Goal: Information Seeking & Learning: Learn about a topic

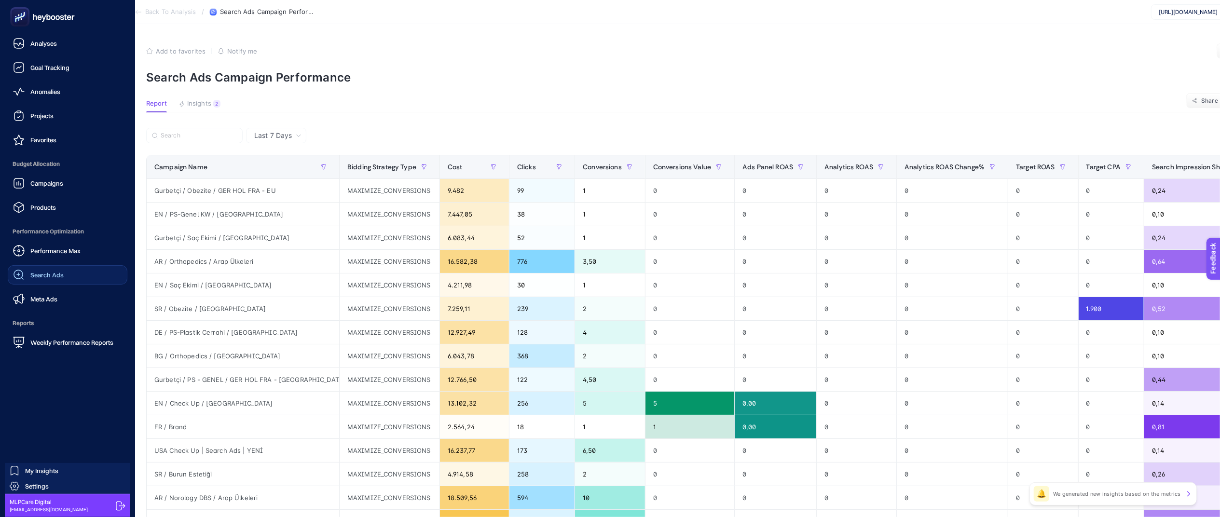
click at [56, 276] on span "Search Ads" at bounding box center [46, 275] width 33 height 8
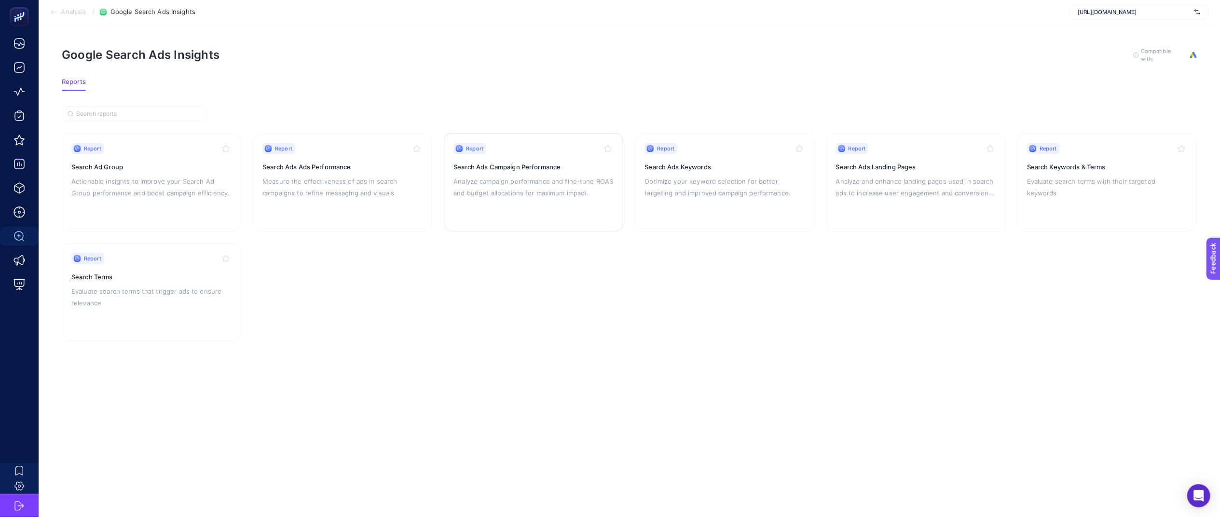
click at [479, 180] on p "Analyze campaign performance and fine-tune ROAS and budget allocations for maxi…" at bounding box center [533, 187] width 160 height 23
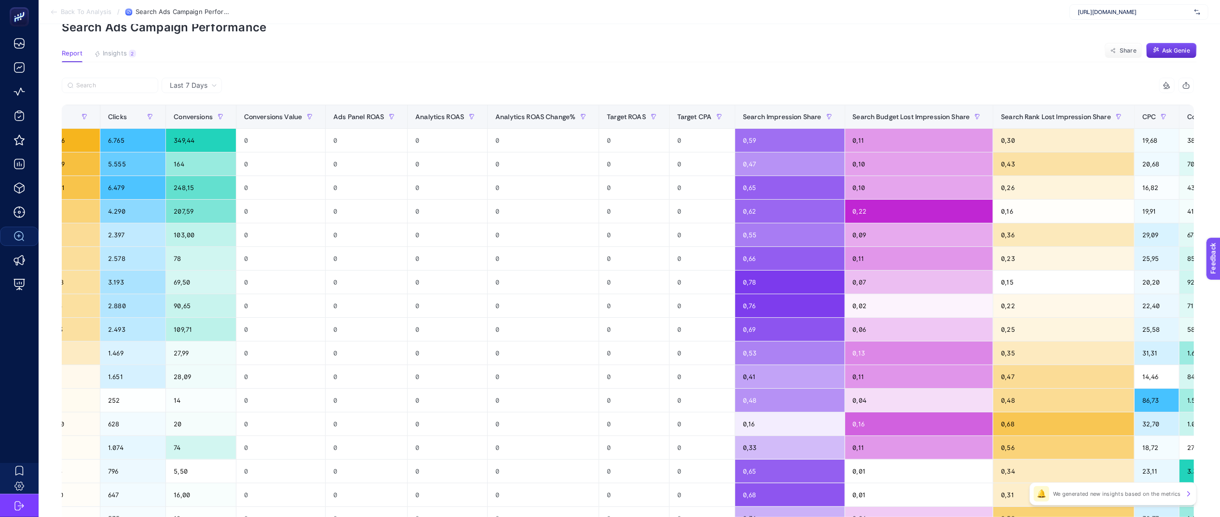
scroll to position [0, 365]
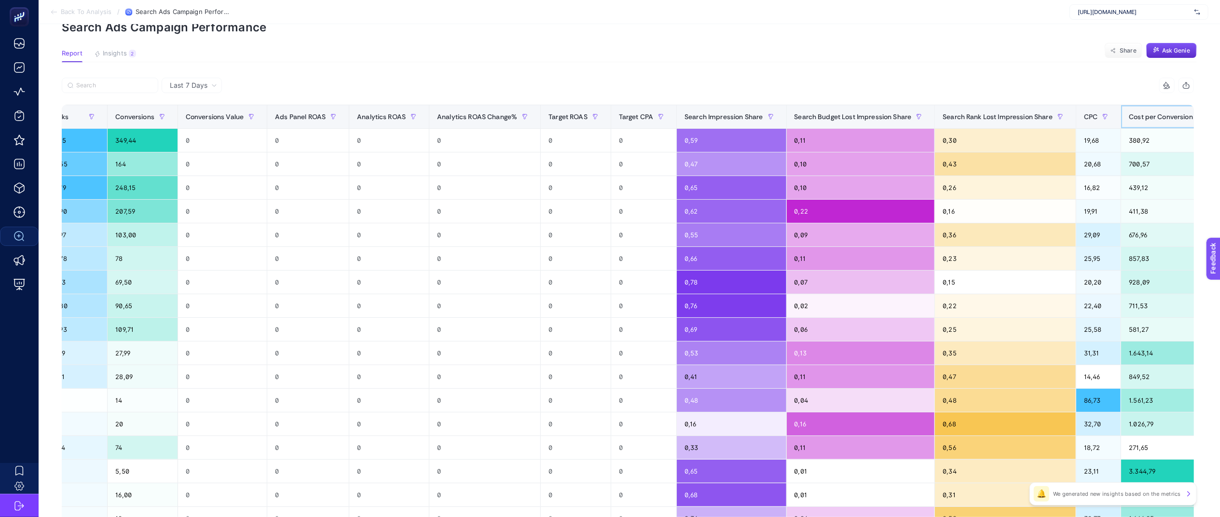
click at [1128, 119] on span "Cost per Conversion" at bounding box center [1160, 117] width 64 height 8
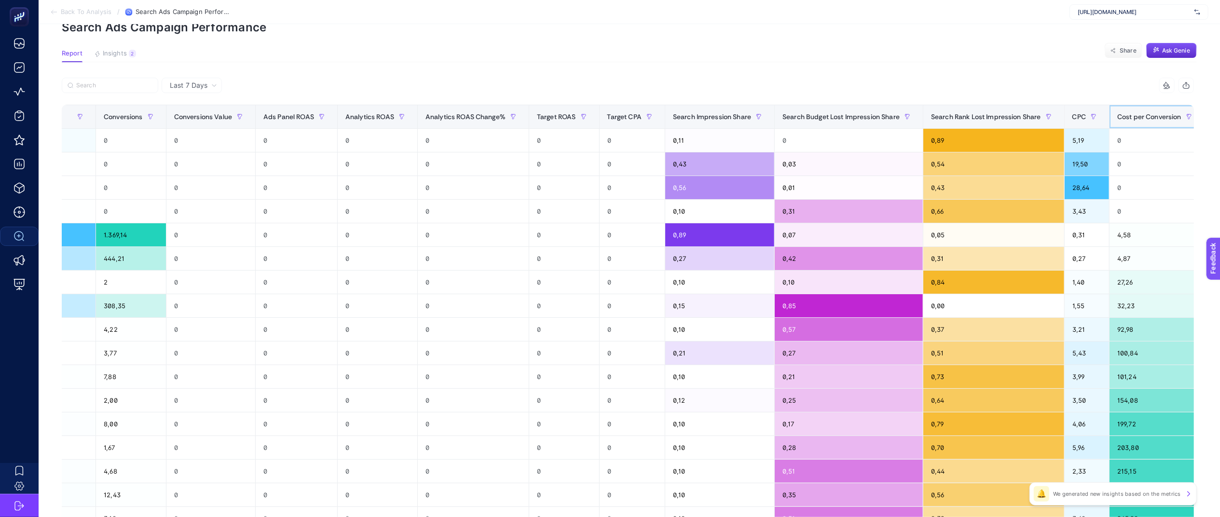
click at [1142, 119] on span "Cost per Conversion" at bounding box center [1149, 117] width 64 height 8
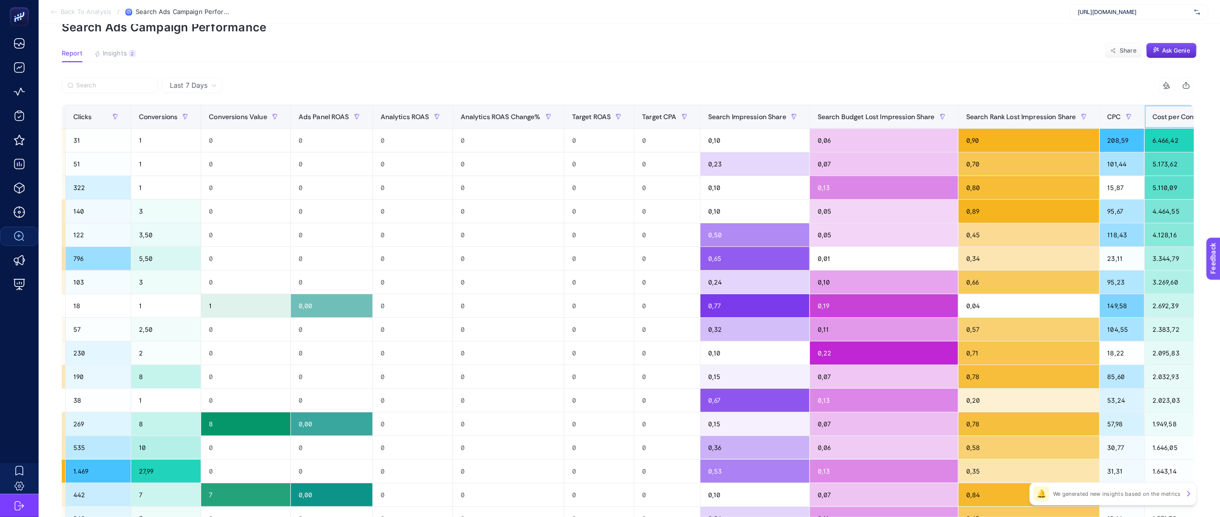
scroll to position [0, 0]
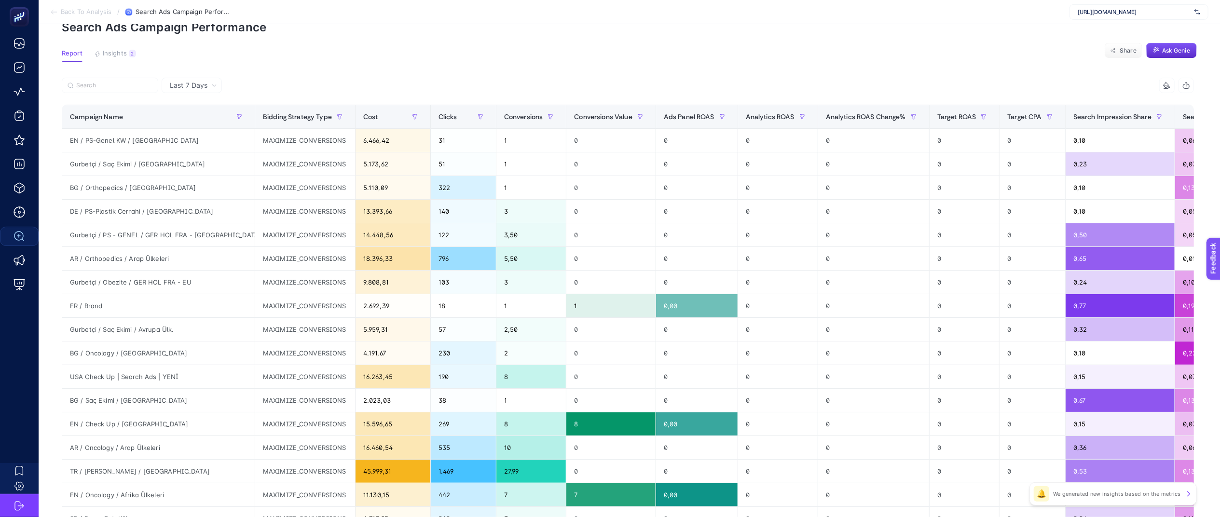
click at [205, 82] on span "Last 7 Days" at bounding box center [189, 86] width 38 height 10
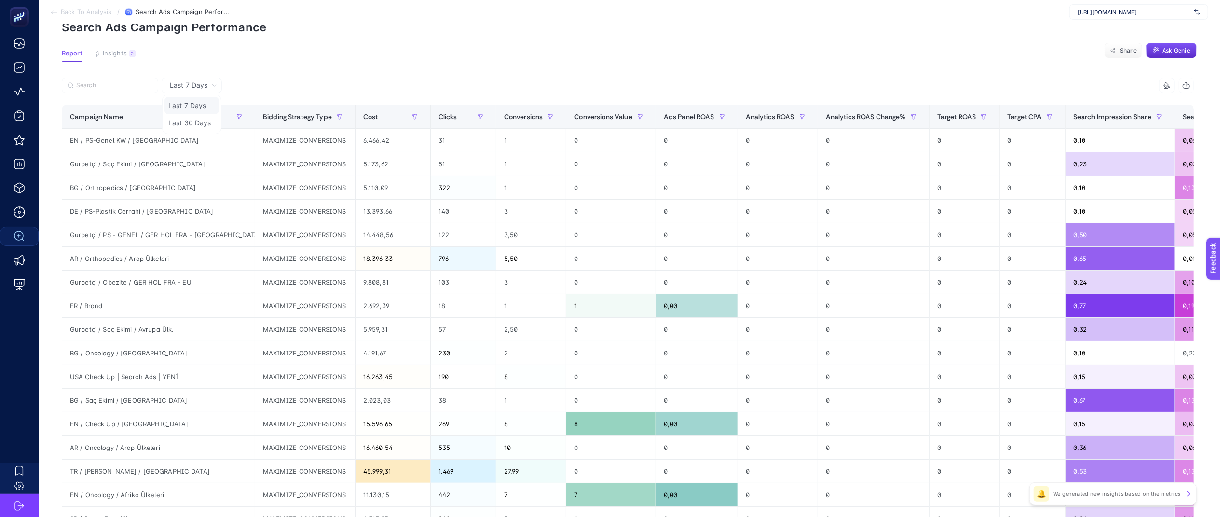
click at [203, 104] on li "Last 7 Days" at bounding box center [191, 105] width 54 height 17
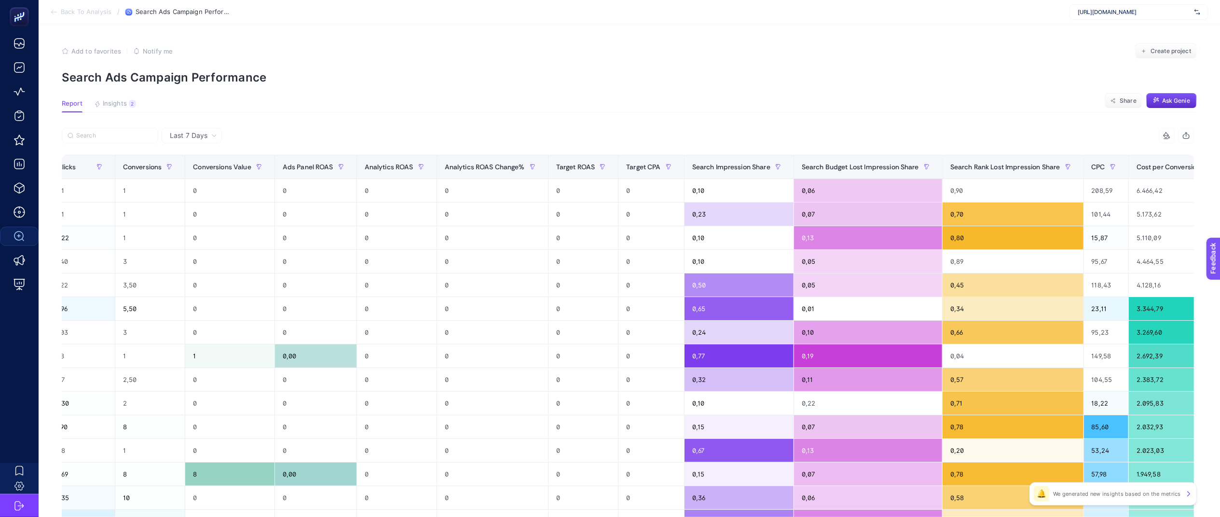
click at [799, 88] on article "Add to favorites false Notify me Create project Search Ads Campaign Performance…" at bounding box center [629, 401] width 1181 height 754
click at [674, 96] on article "Add to favorites false Notify me Create project Search Ads Campaign Performance…" at bounding box center [629, 401] width 1181 height 754
click at [665, 103] on section "Report Insights 2 We generated new insights based on the metrics Share Ask Genie" at bounding box center [629, 106] width 1135 height 13
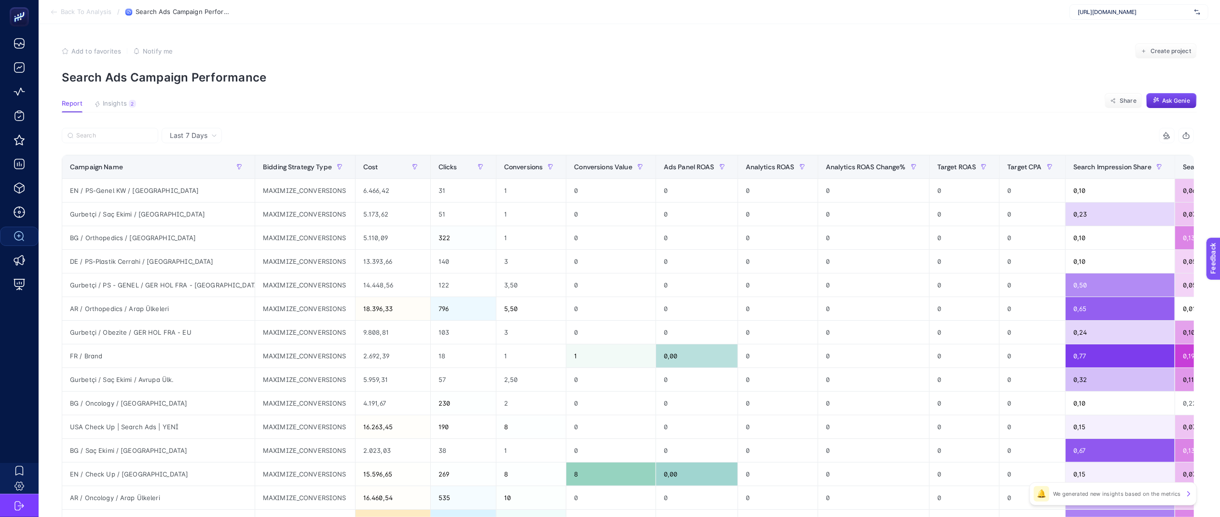
click at [700, 78] on p "Search Ads Campaign Performance" at bounding box center [629, 77] width 1135 height 14
click at [813, 82] on p "Search Ads Campaign Performance" at bounding box center [629, 77] width 1135 height 14
